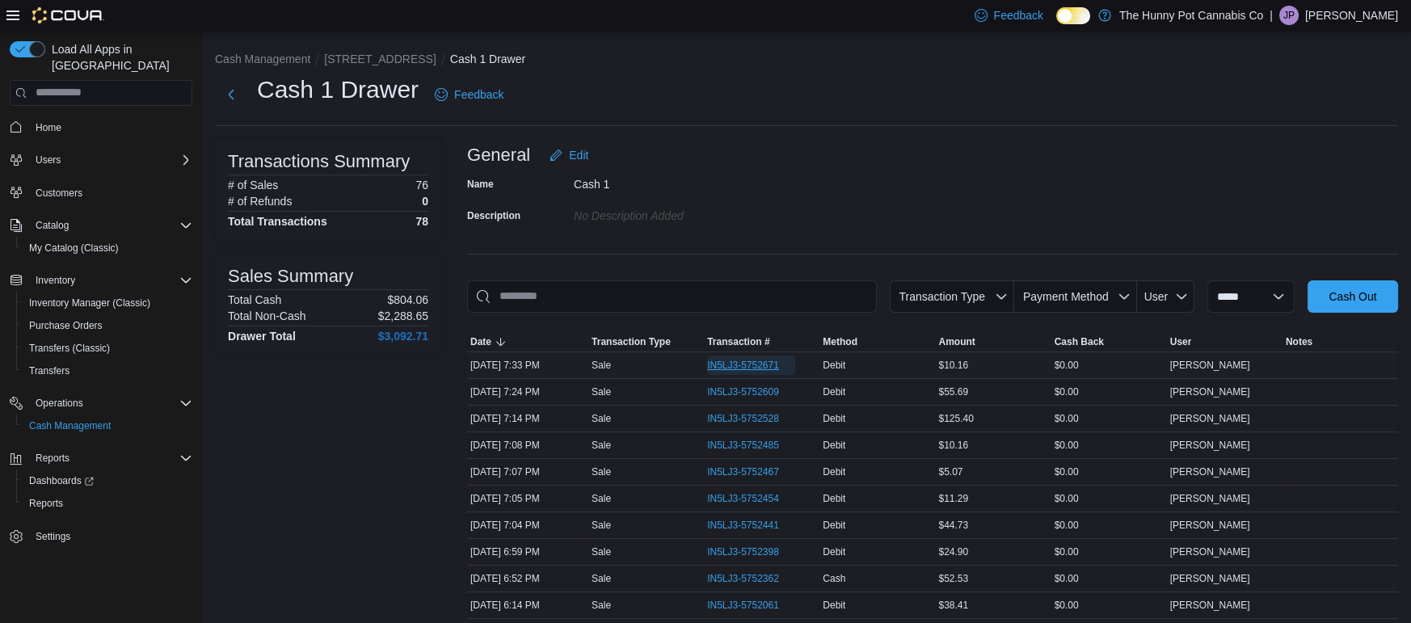
click at [730, 363] on span "IN5LJ3-5752671" at bounding box center [743, 365] width 72 height 13
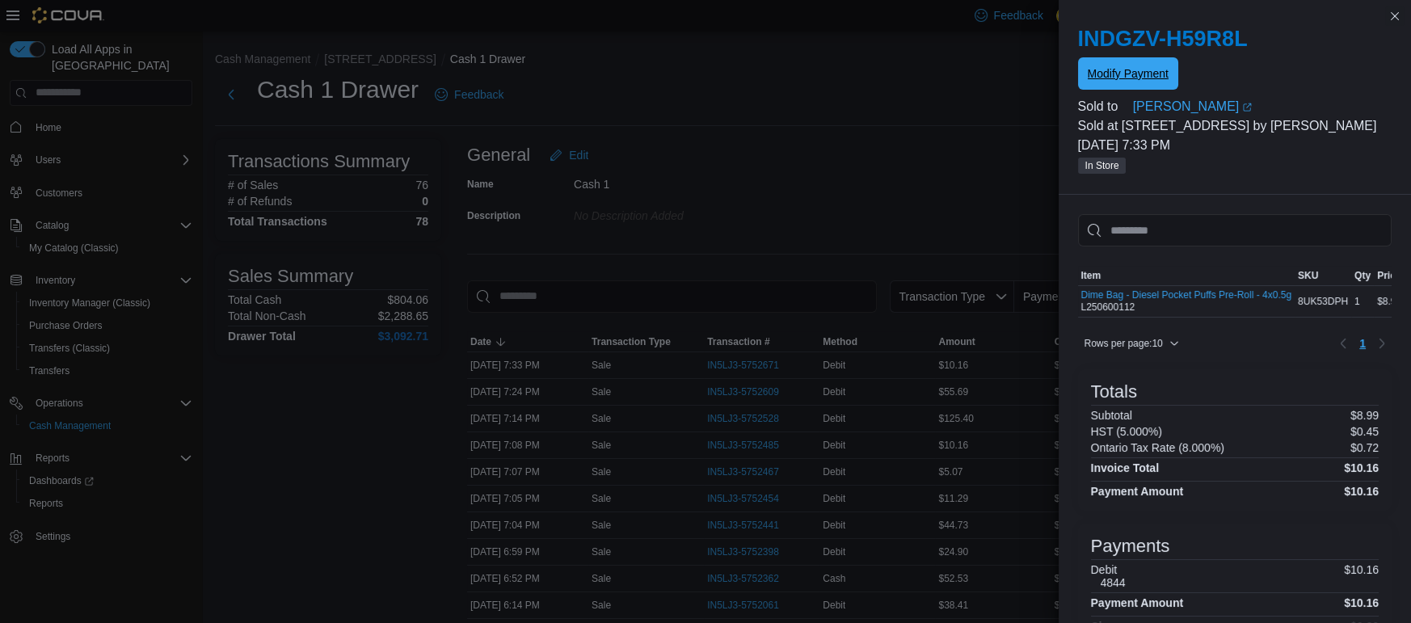
click at [1117, 72] on span "Modify Payment" at bounding box center [1128, 73] width 81 height 16
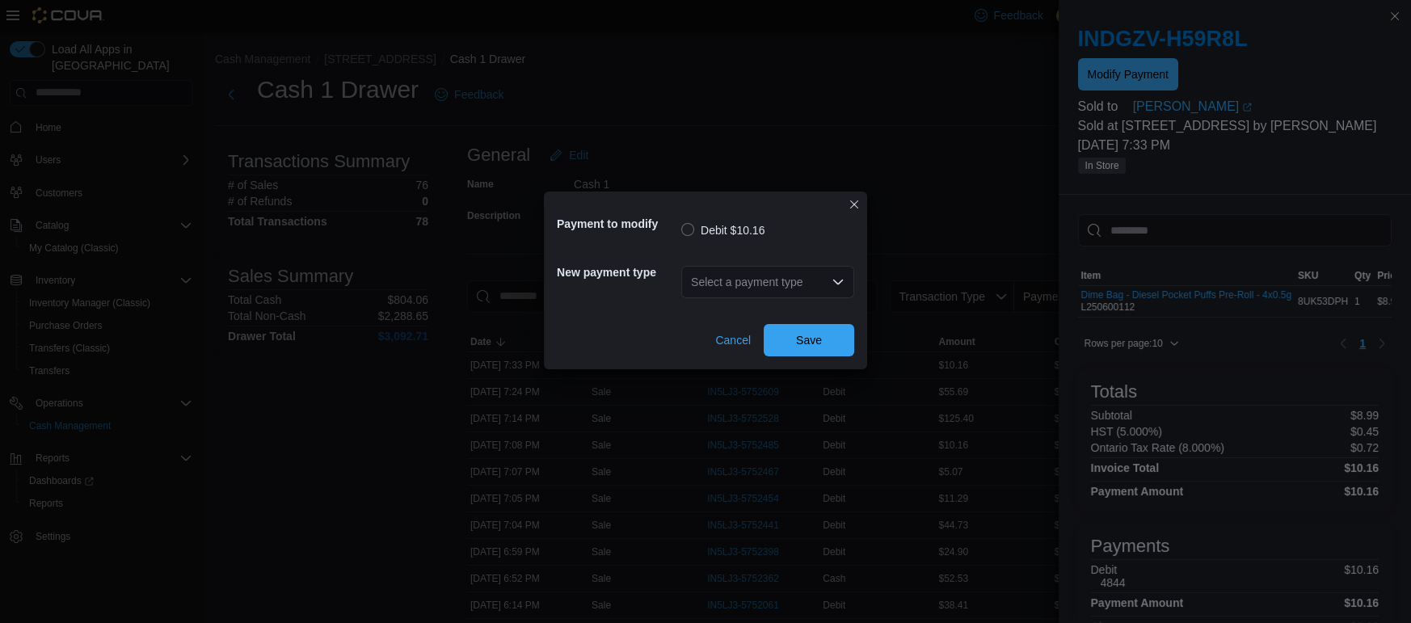
click at [778, 293] on div "Select a payment type" at bounding box center [767, 282] width 173 height 32
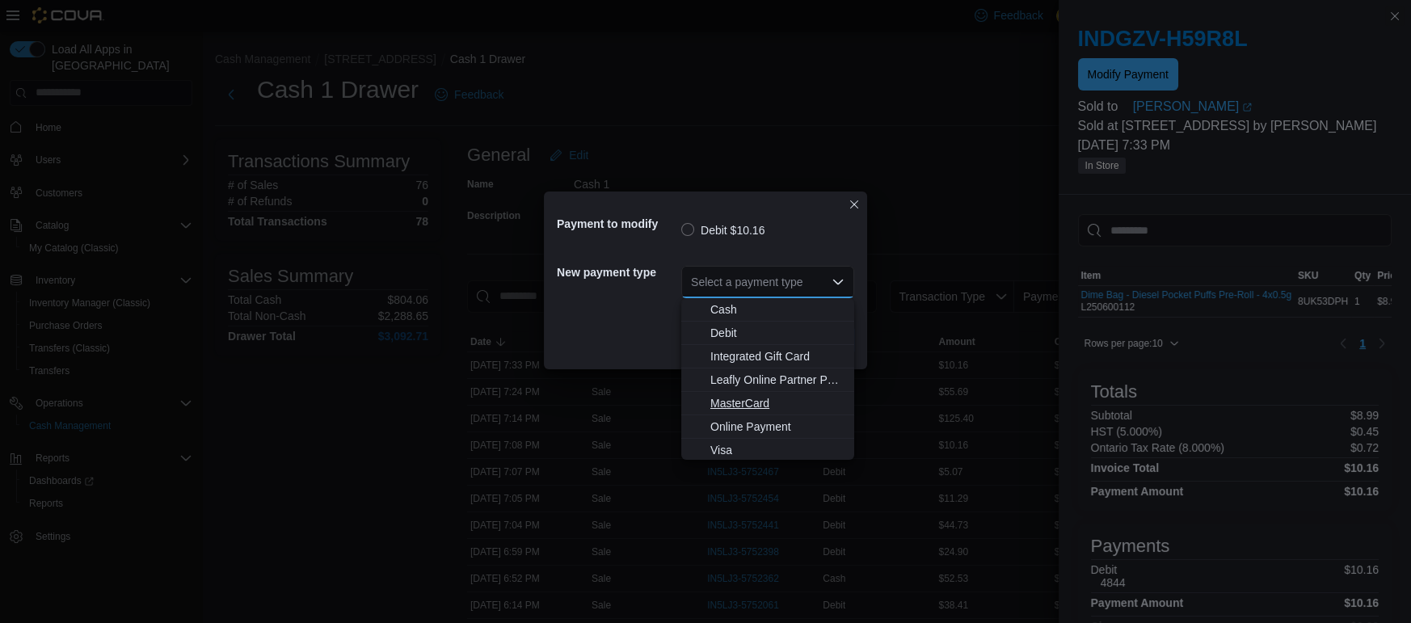
click at [738, 398] on span "MasterCard" at bounding box center [777, 403] width 134 height 16
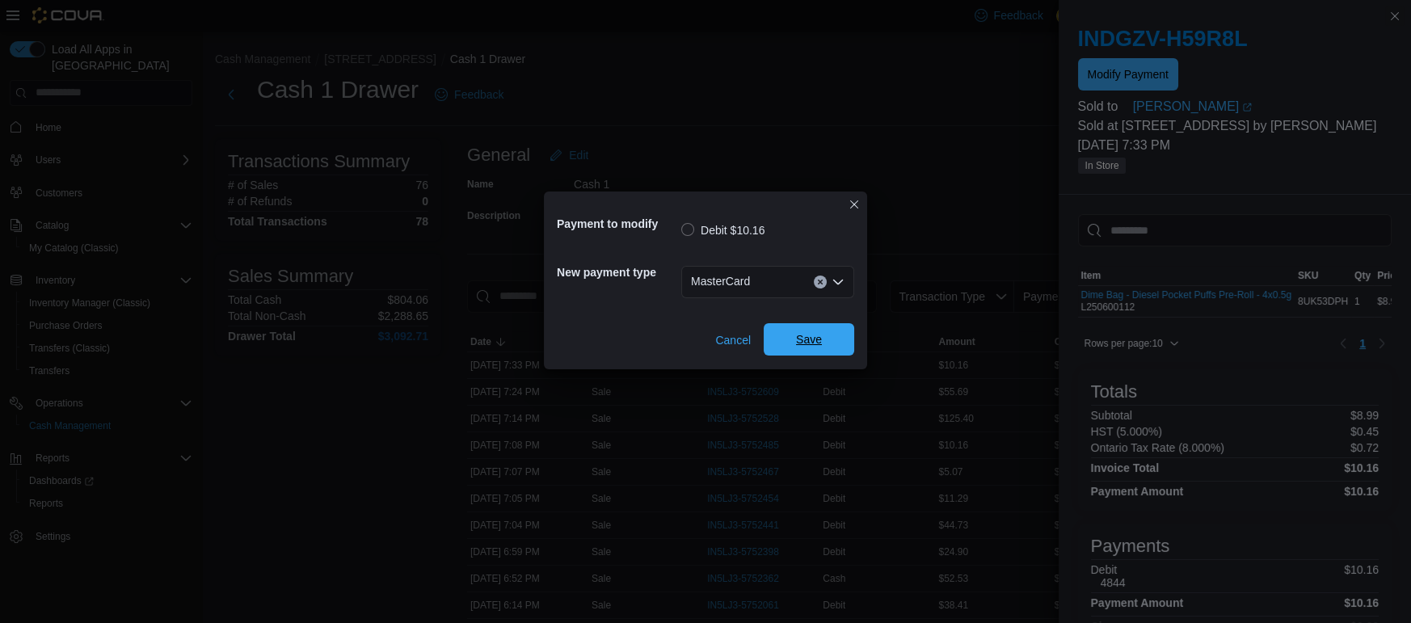
click at [821, 352] on span "Save" at bounding box center [808, 339] width 71 height 32
